Goal: Check status

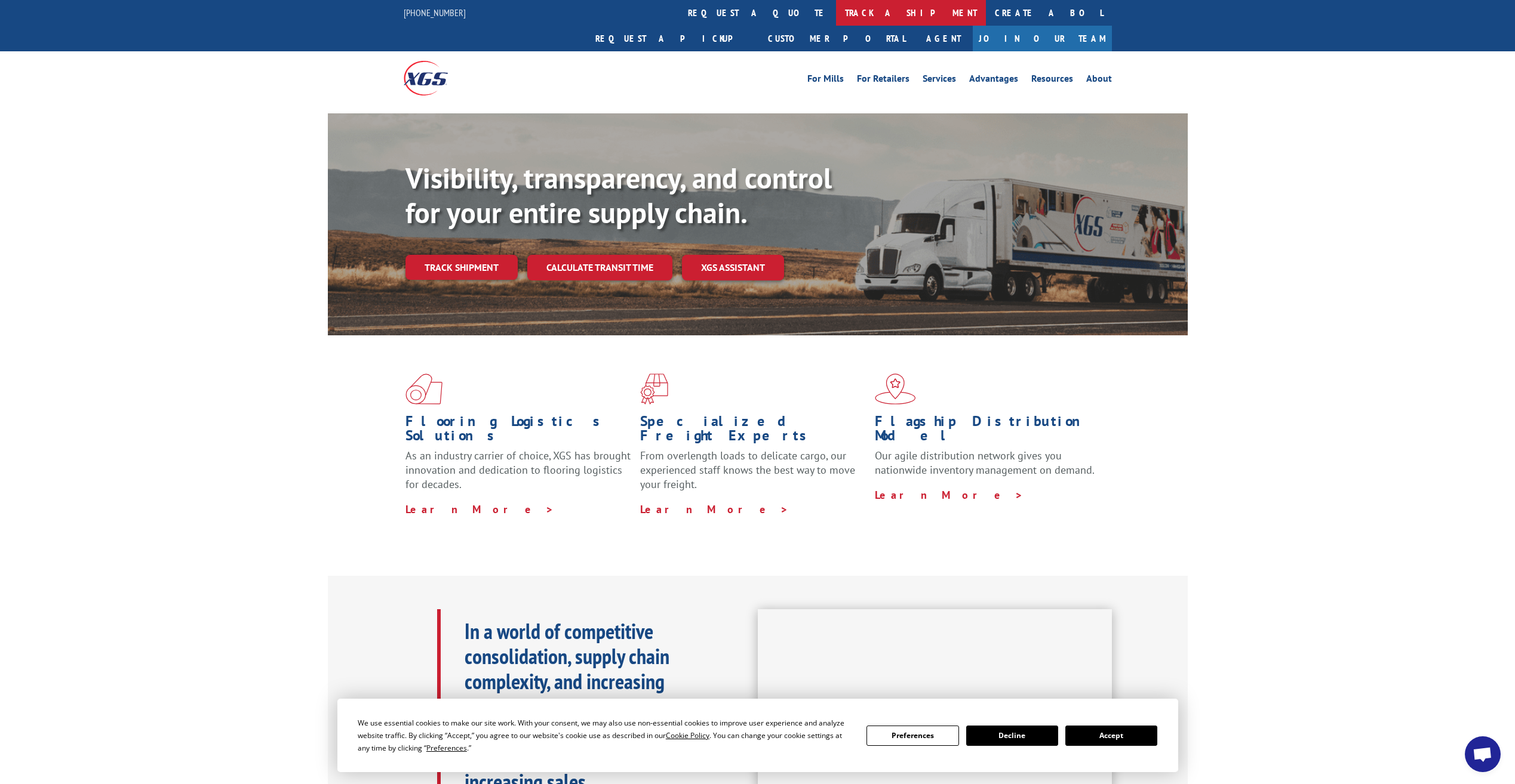
click at [836, 19] on link "track a shipment" at bounding box center [911, 13] width 150 height 26
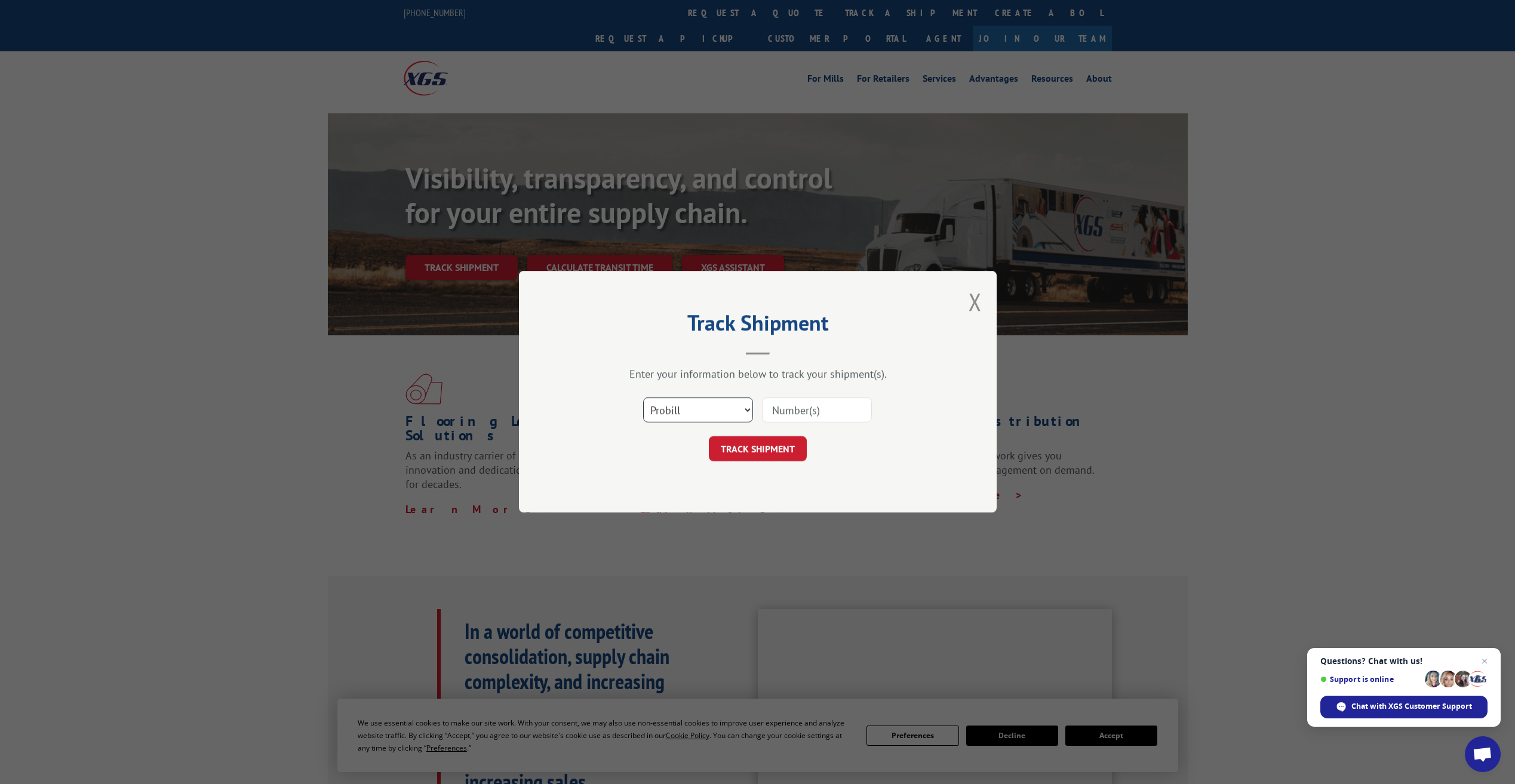
click at [745, 411] on select "Select category... Probill BOL PO" at bounding box center [697, 410] width 110 height 25
select select "po"
click at [643, 398] on select "Select category... Probill BOL PO" at bounding box center [697, 410] width 110 height 25
click at [843, 408] on input at bounding box center [816, 410] width 110 height 25
type input "2854557"
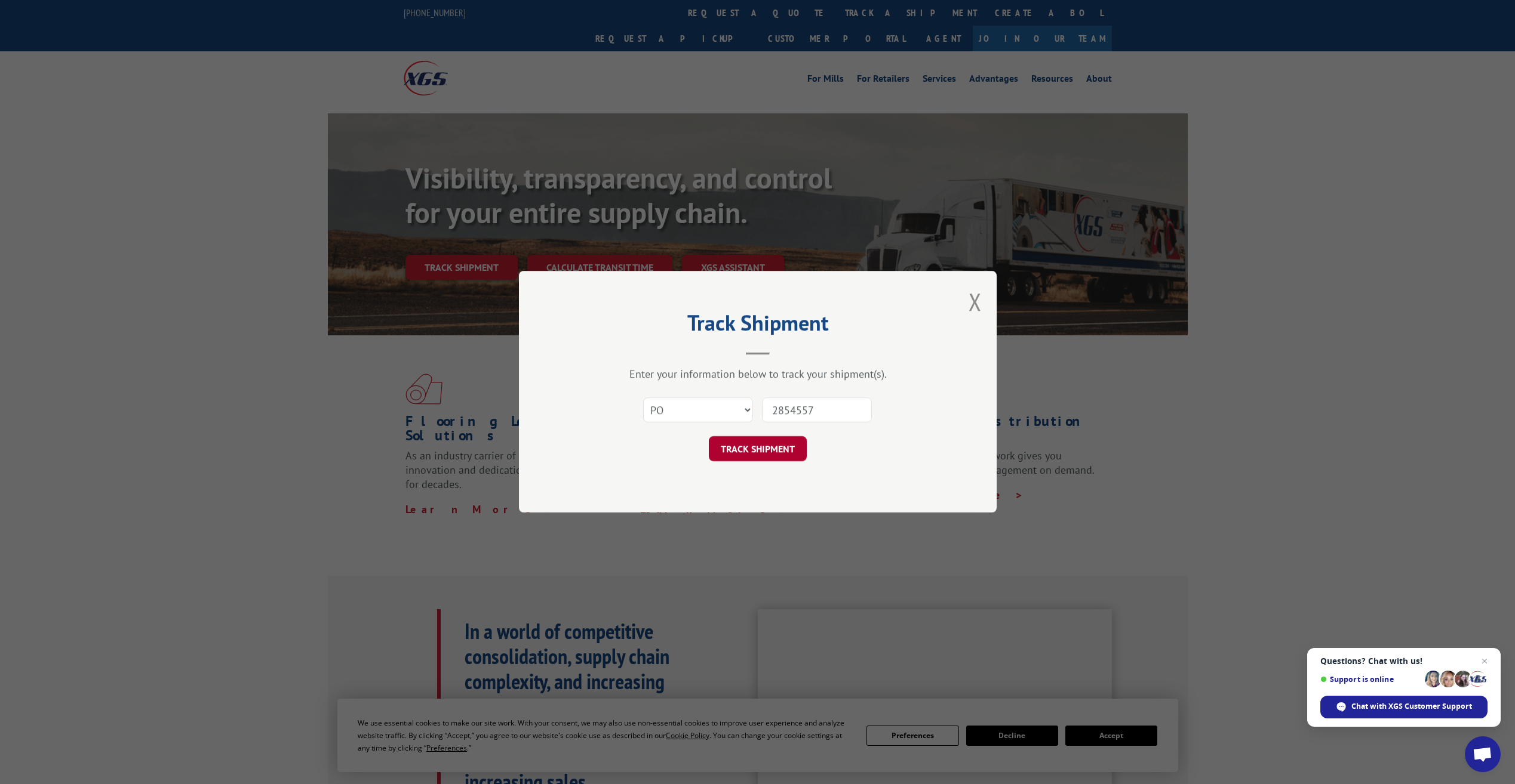
click at [777, 453] on button "TRACK SHIPMENT" at bounding box center [758, 449] width 98 height 25
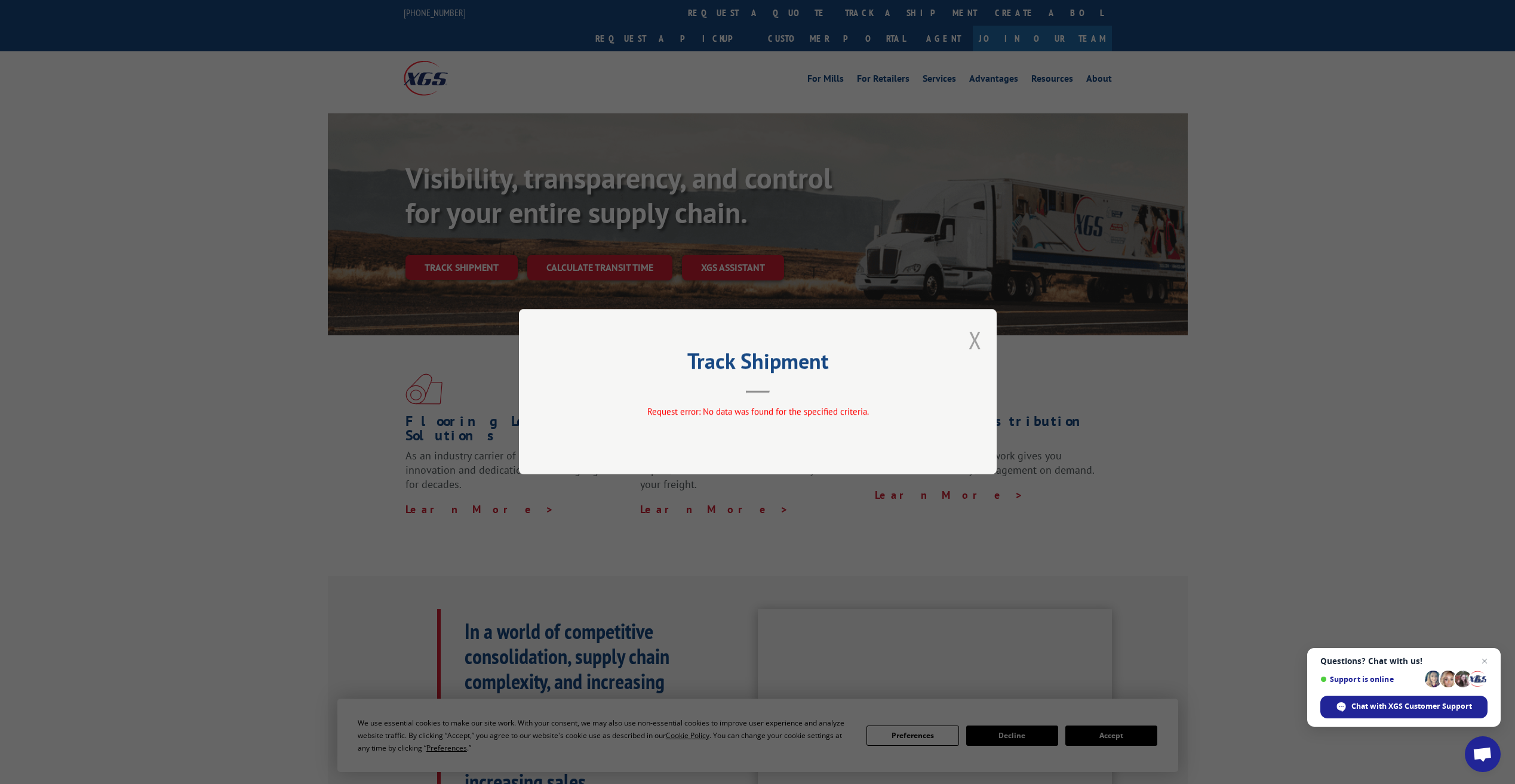
click at [975, 338] on button "Close modal" at bounding box center [974, 339] width 13 height 32
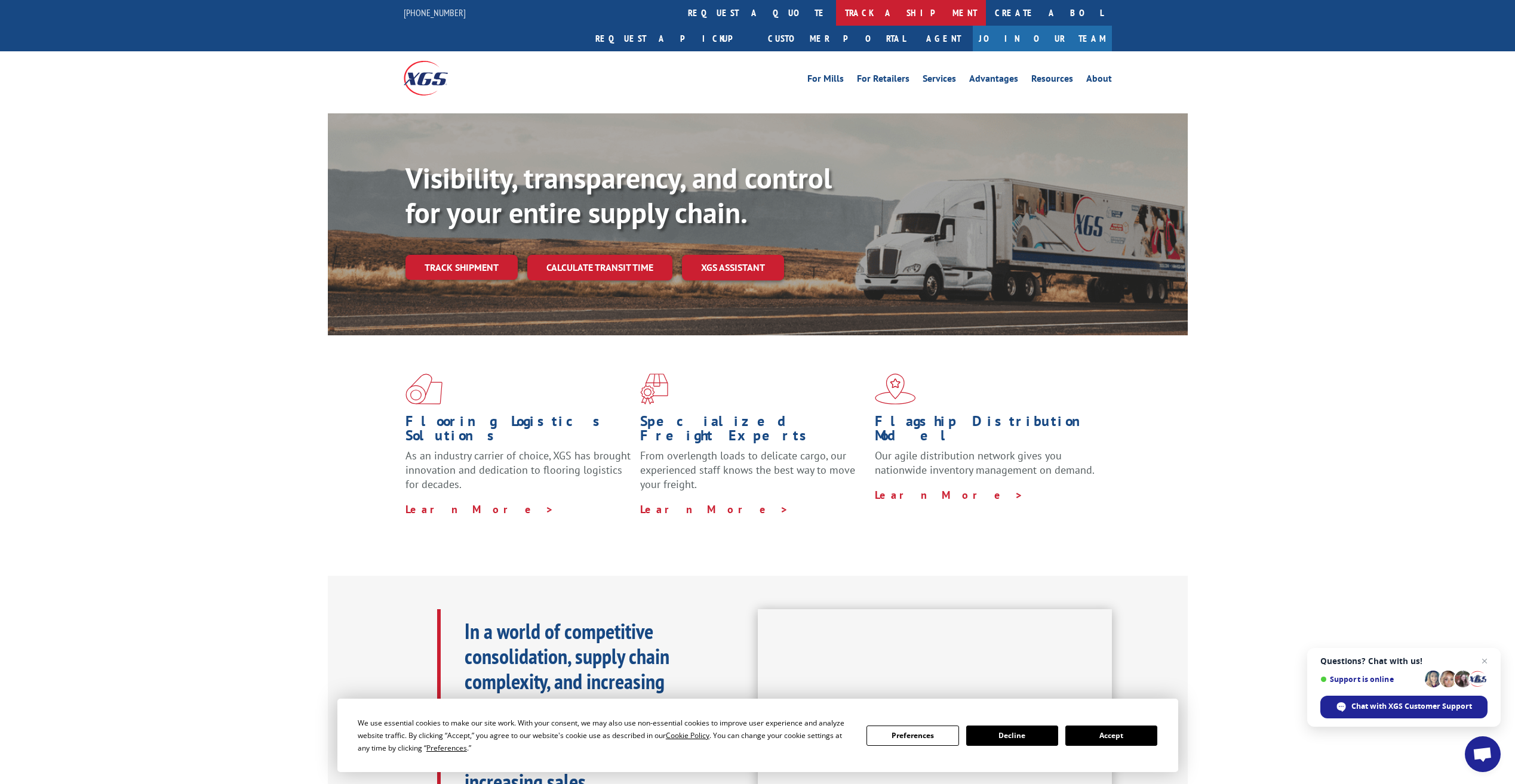
click at [836, 16] on link "track a shipment" at bounding box center [911, 13] width 150 height 26
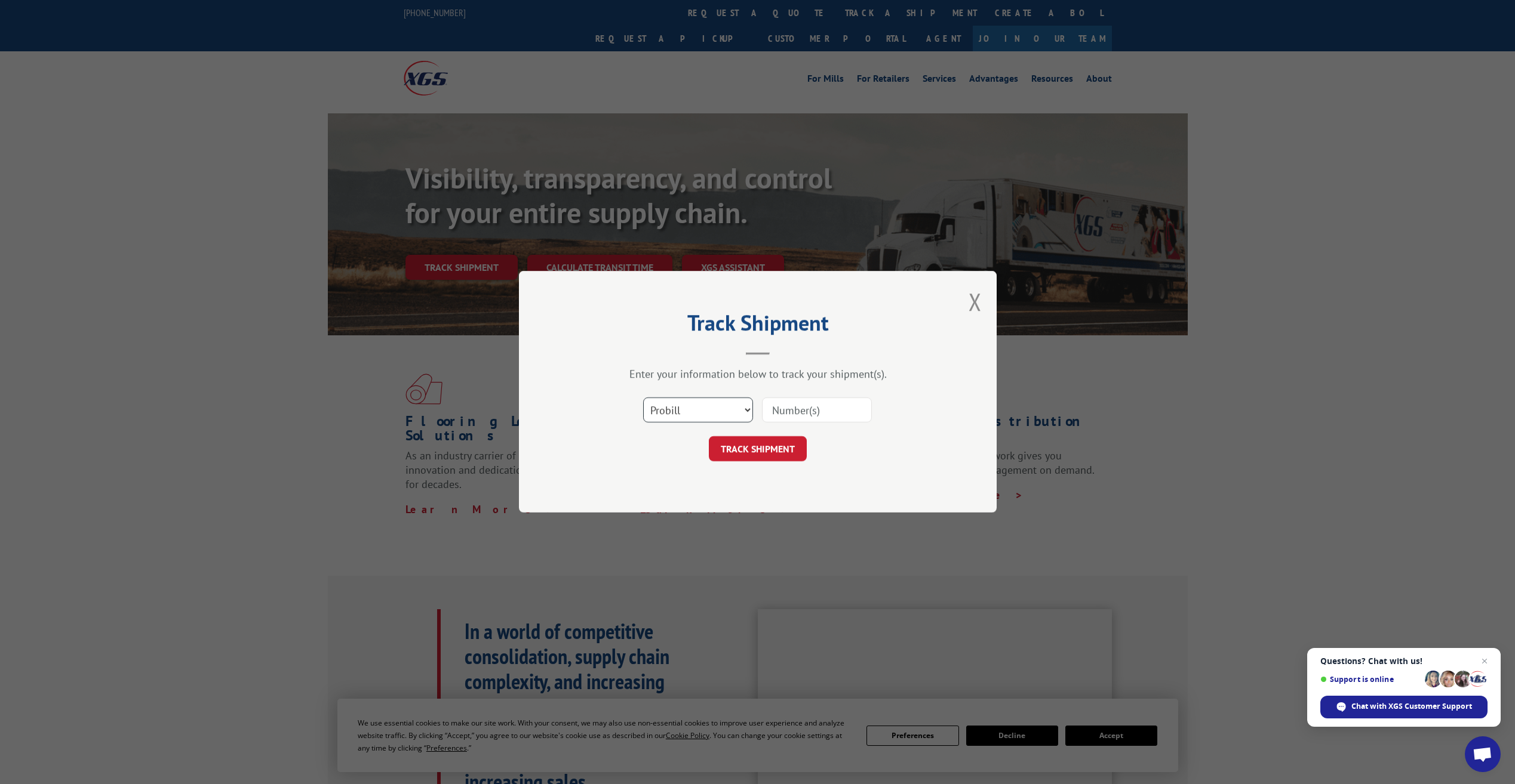
click at [744, 405] on select "Select category... Probill BOL PO" at bounding box center [697, 410] width 110 height 25
click at [643, 398] on select "Select category... Probill BOL PO" at bounding box center [697, 410] width 110 height 25
click at [825, 408] on input at bounding box center [816, 410] width 110 height 25
type input "2854557"
click at [774, 444] on button "TRACK SHIPMENT" at bounding box center [758, 449] width 98 height 25
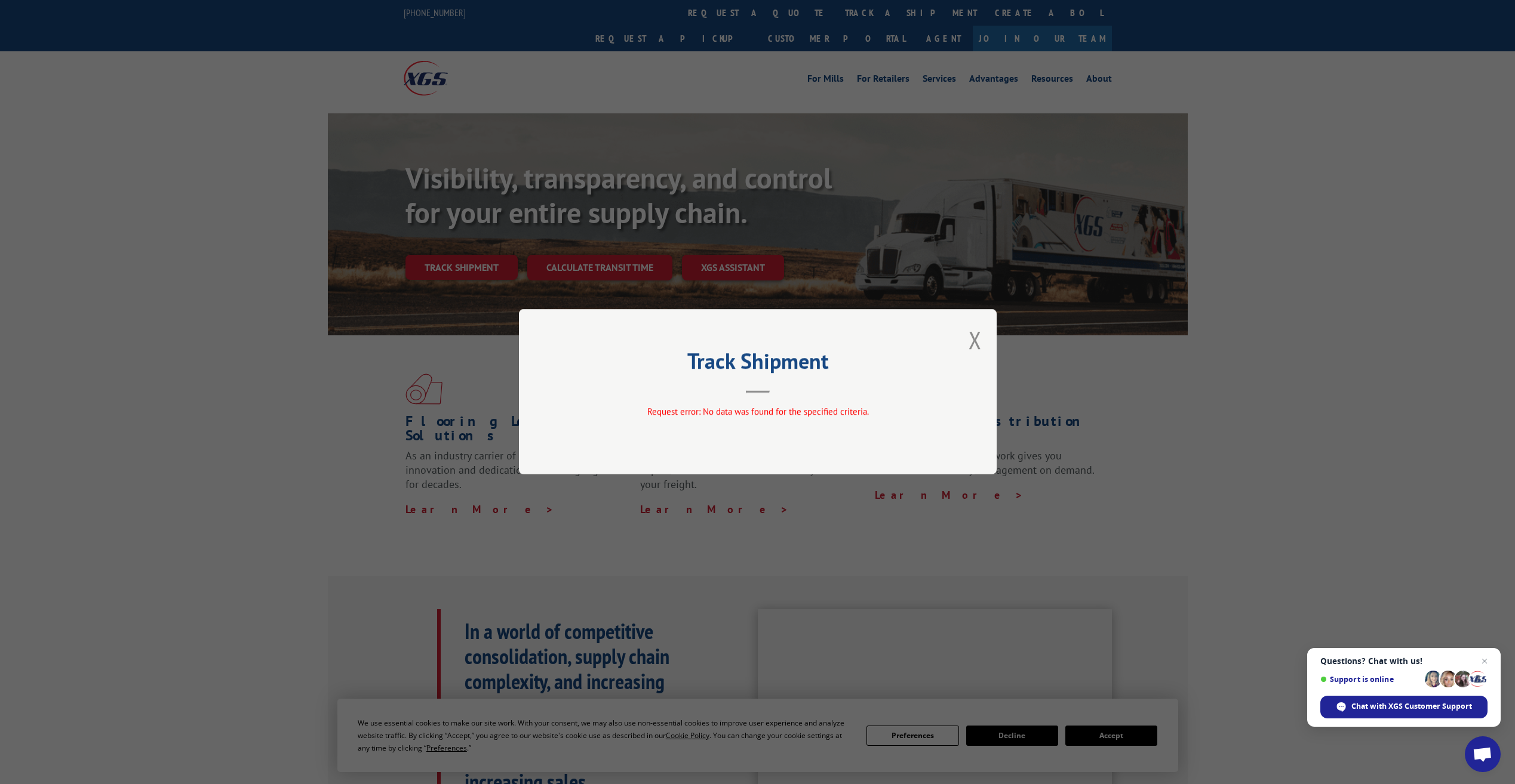
click at [979, 340] on button "Close modal" at bounding box center [974, 339] width 13 height 32
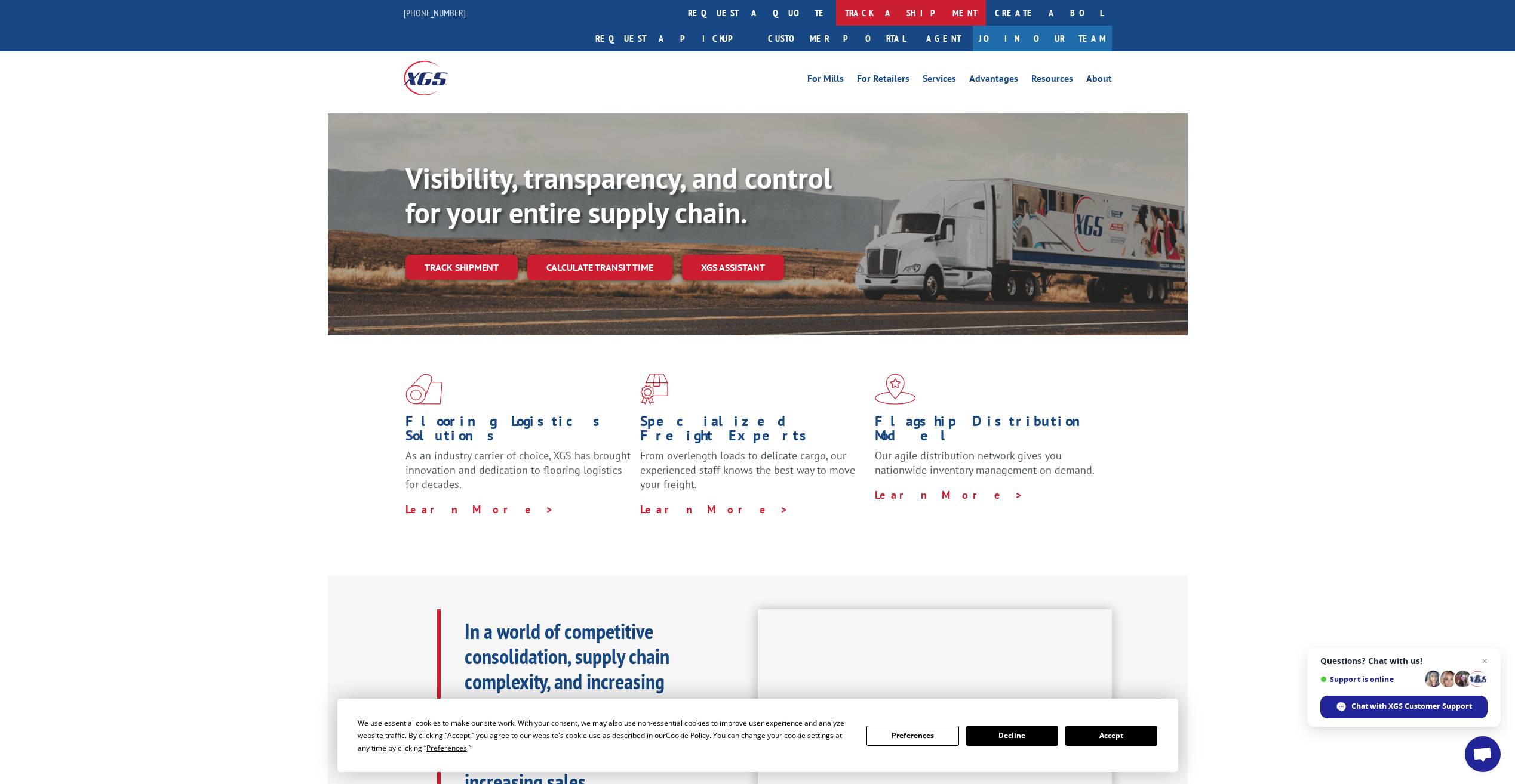
click at [836, 9] on link "track a shipment" at bounding box center [911, 13] width 150 height 26
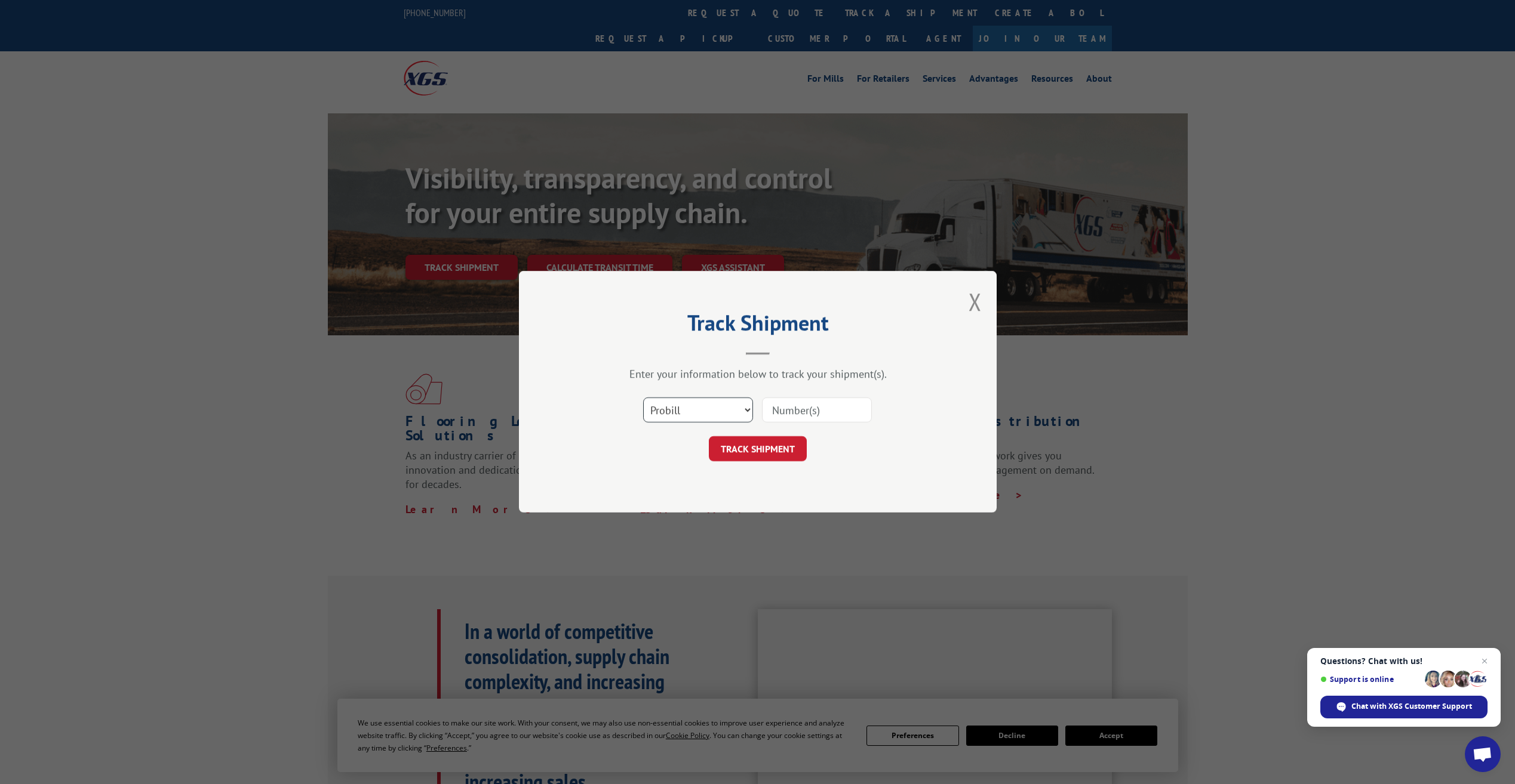
click at [743, 404] on select "Select category... Probill BOL PO" at bounding box center [697, 410] width 110 height 25
select select "bol"
click at [643, 398] on select "Select category... Probill BOL PO" at bounding box center [697, 410] width 110 height 25
click at [825, 414] on input at bounding box center [816, 410] width 110 height 25
type input "2854557"
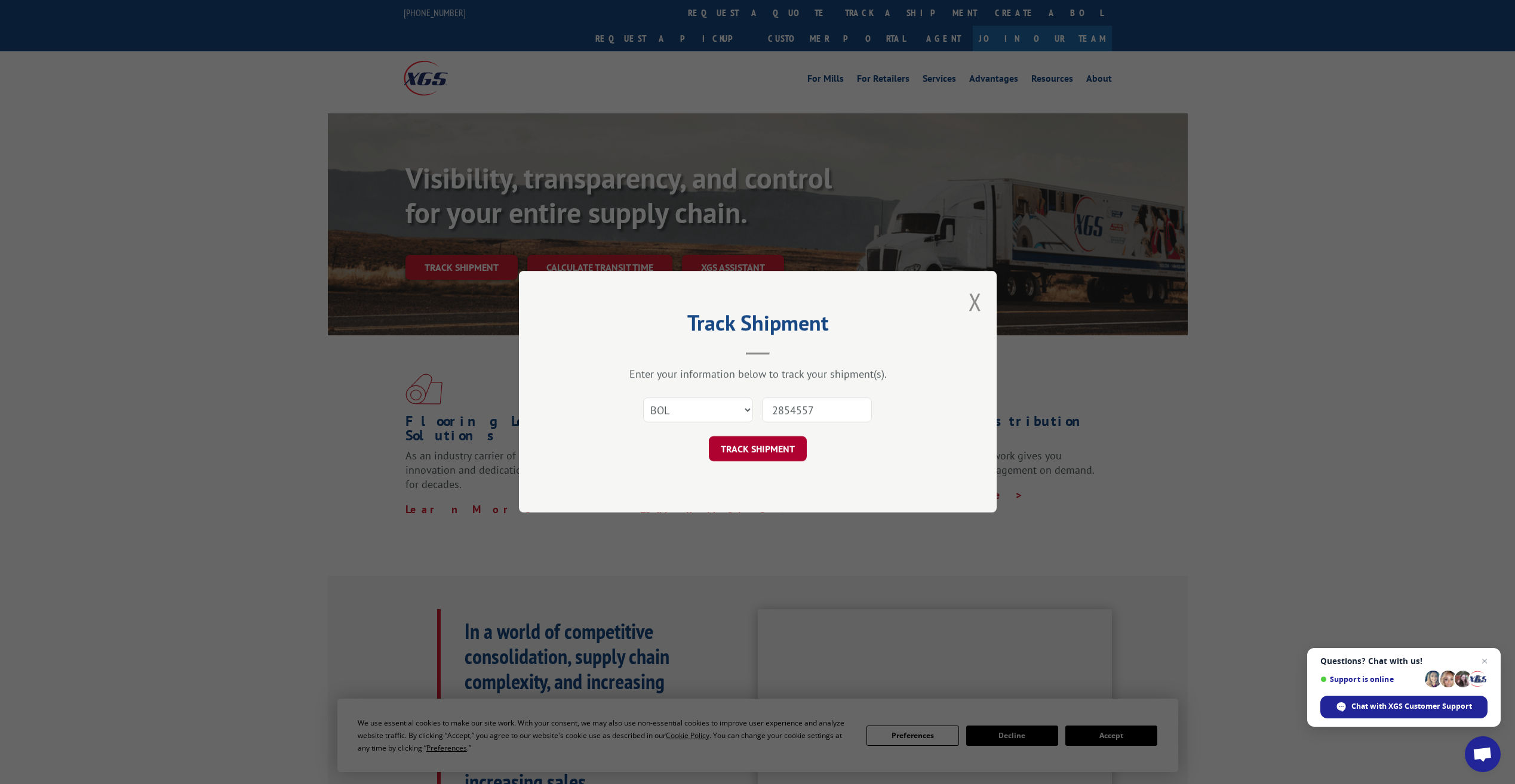
click at [790, 447] on button "TRACK SHIPMENT" at bounding box center [758, 449] width 98 height 25
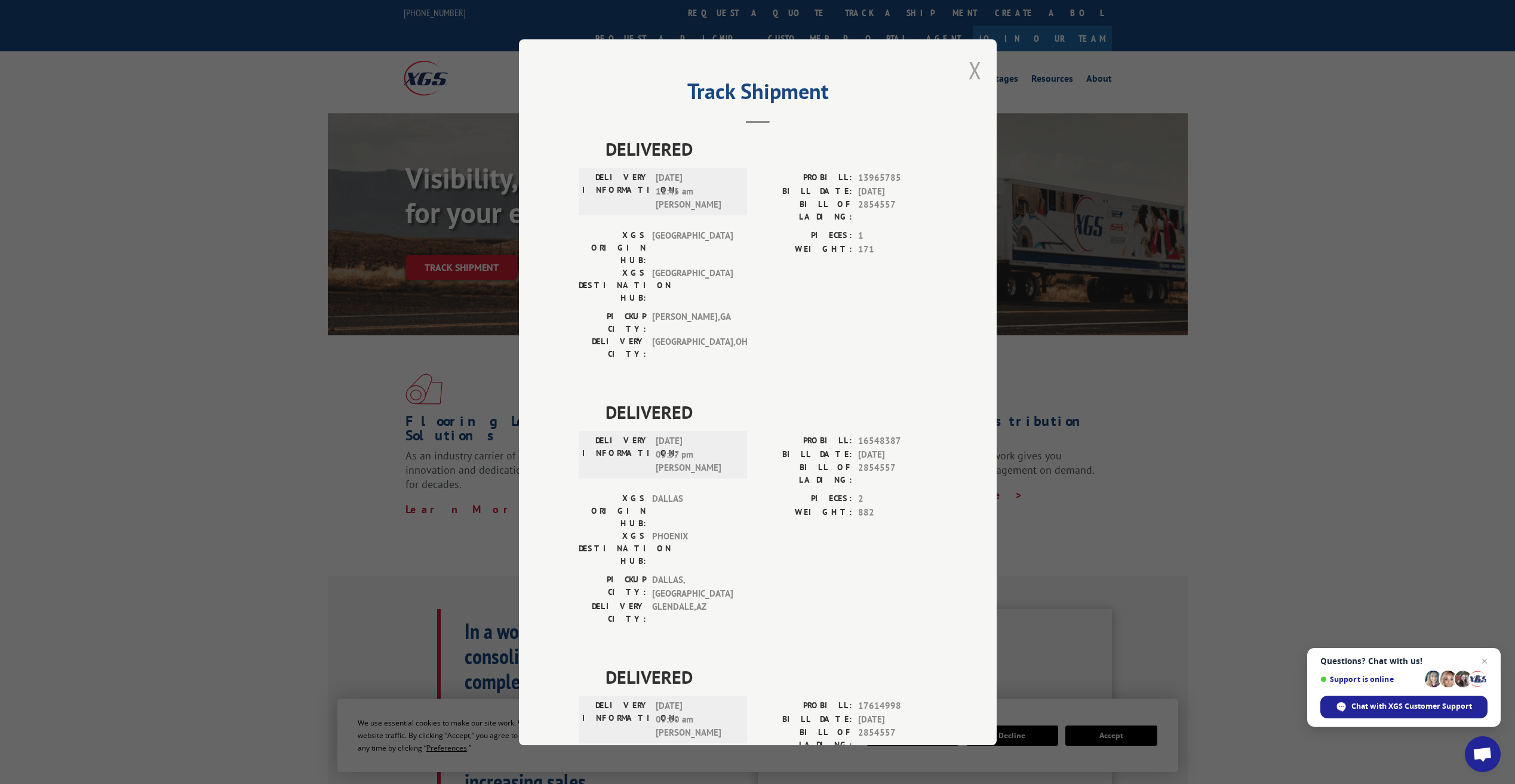
click at [973, 66] on button "Close modal" at bounding box center [974, 70] width 13 height 32
